Goal: Navigation & Orientation: Find specific page/section

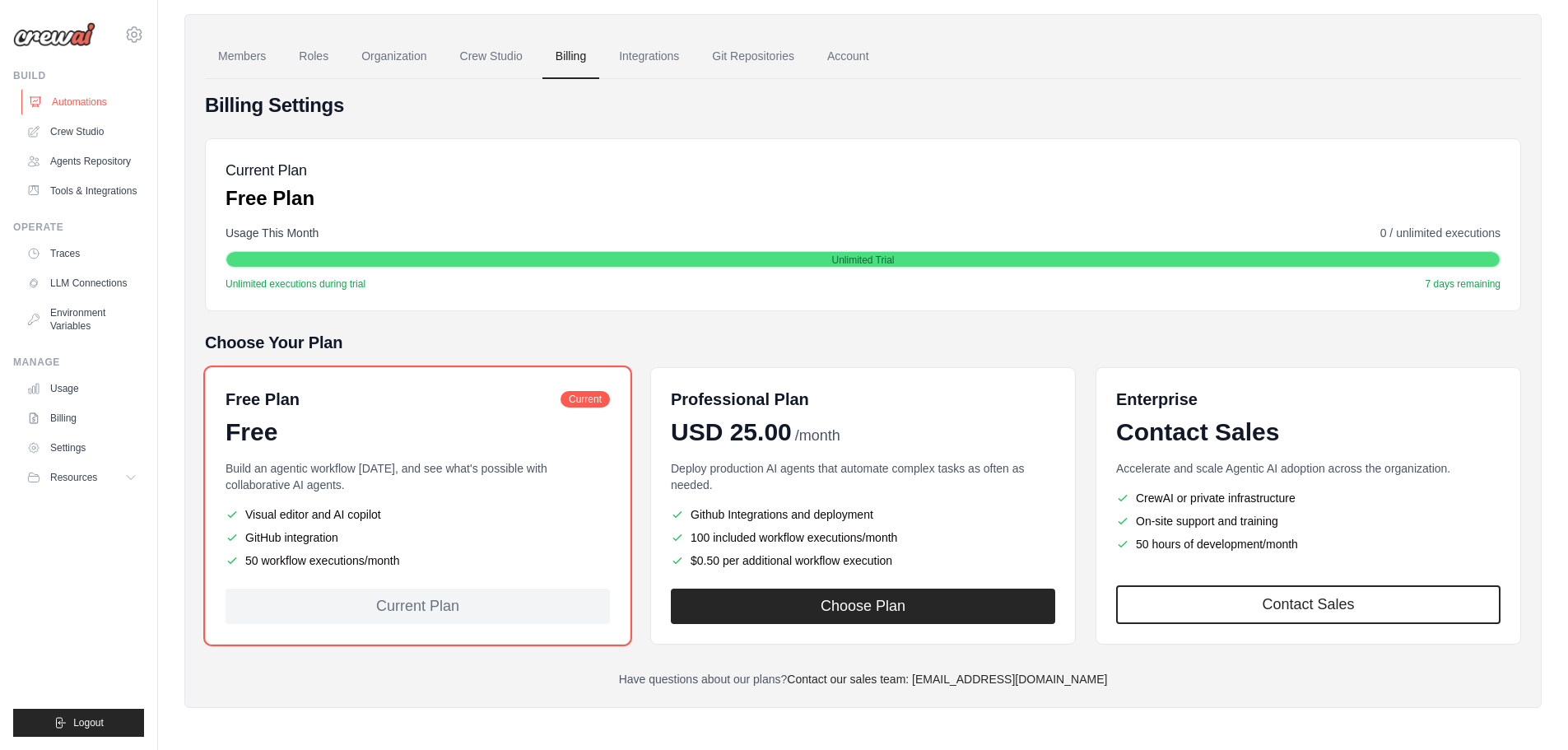
click at [90, 109] on link "Automations" at bounding box center [84, 102] width 124 height 26
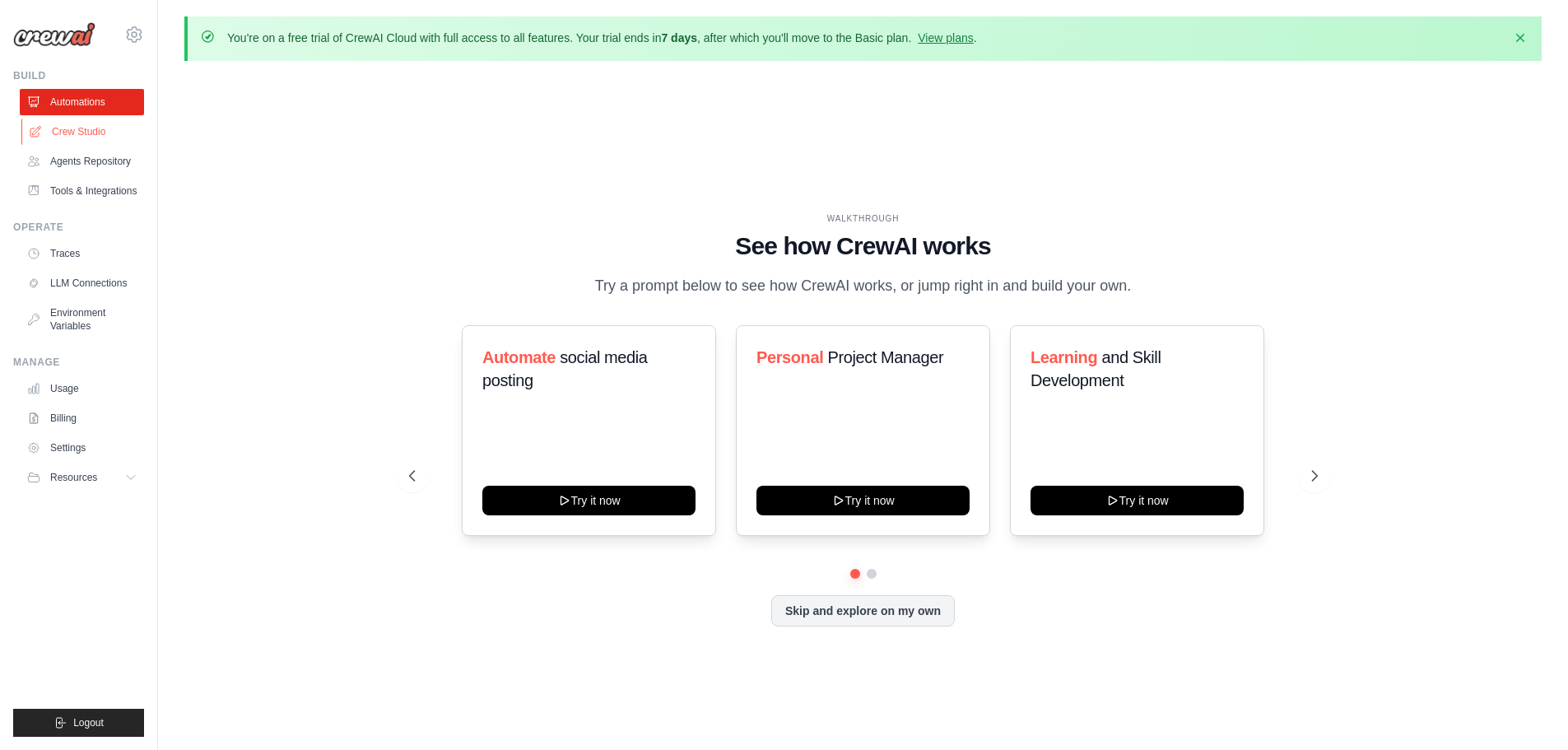
click at [88, 133] on link "Crew Studio" at bounding box center [84, 131] width 124 height 26
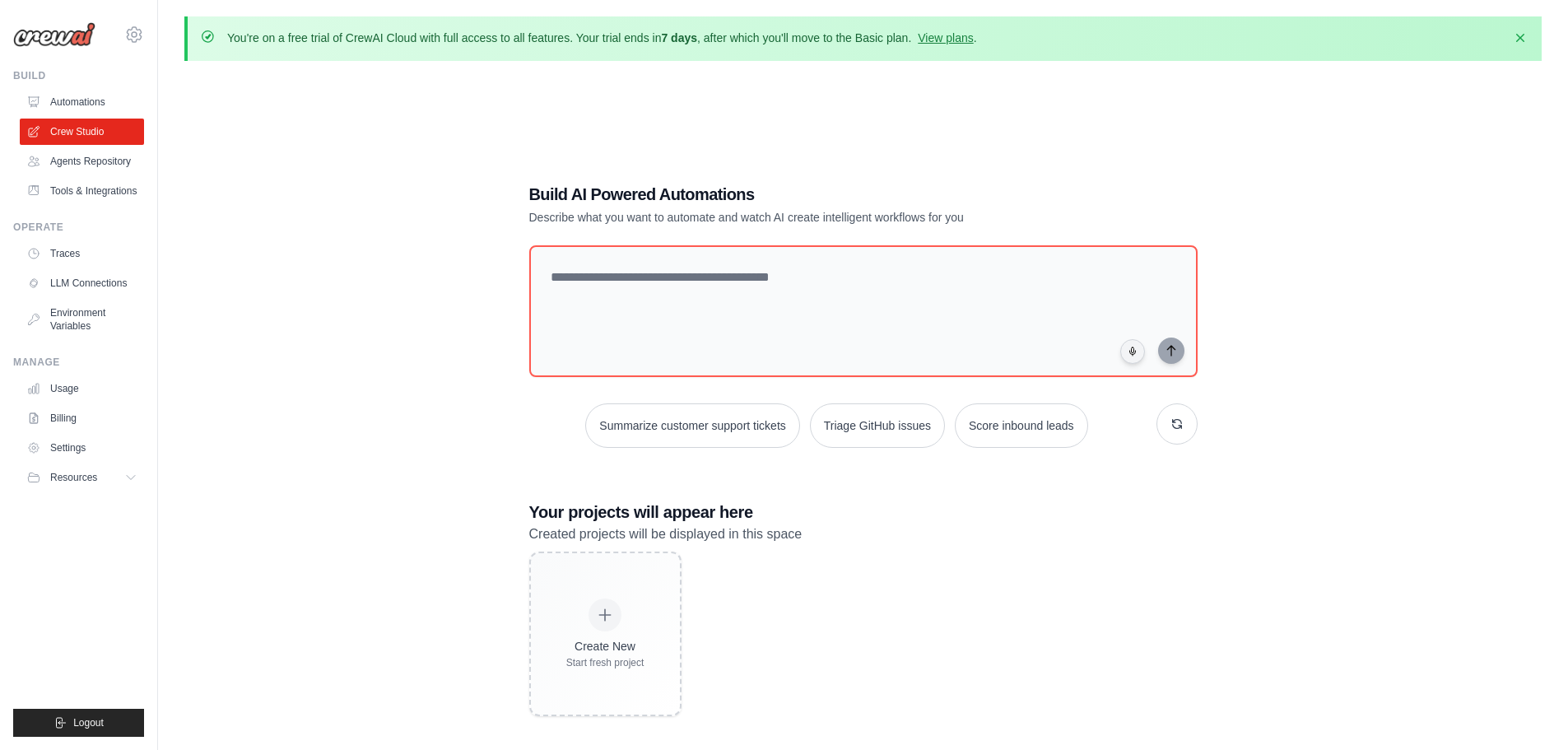
click at [95, 160] on link "Agents Repository" at bounding box center [82, 161] width 124 height 26
